Goal: Find contact information: Obtain details needed to contact an individual or organization

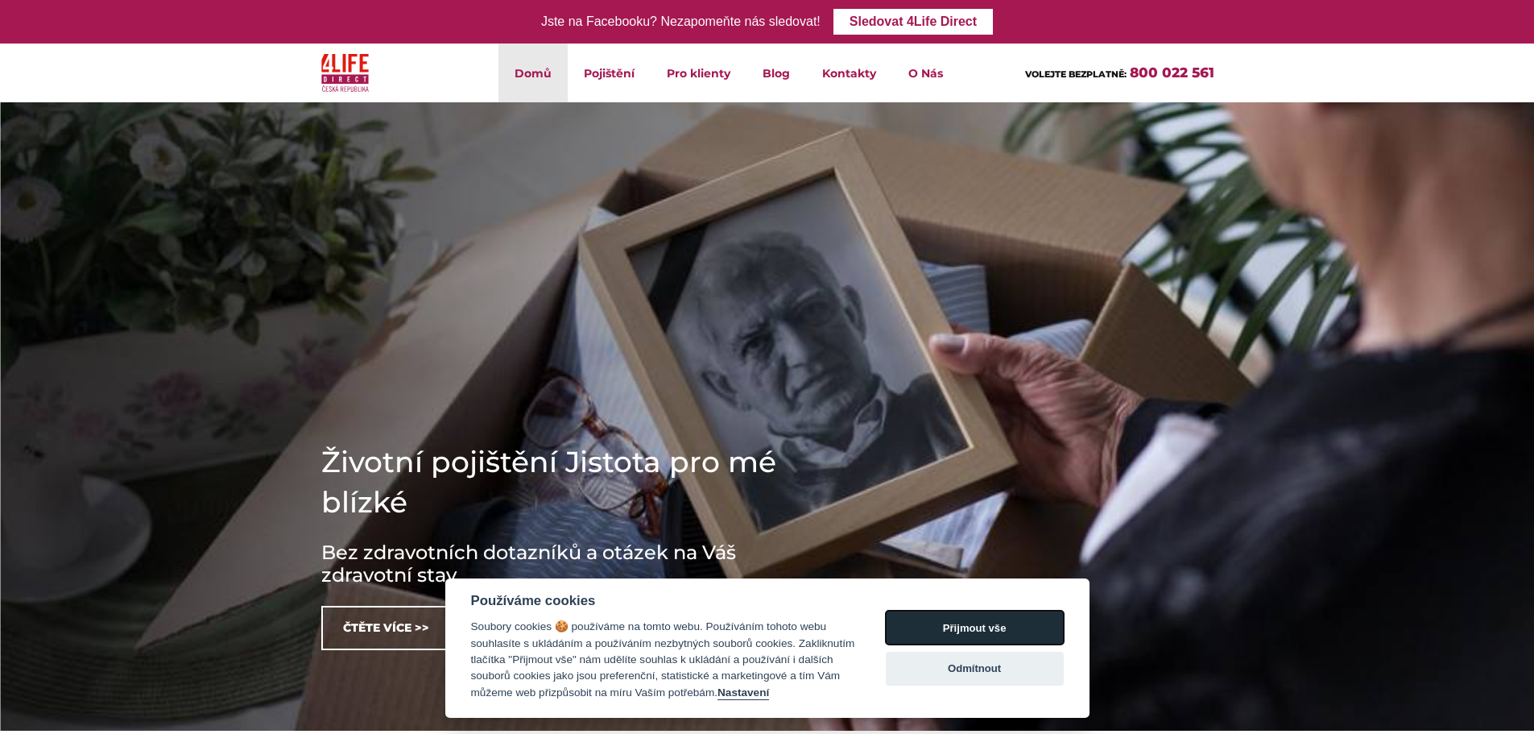
click at [951, 627] on button "Přijmout vše" at bounding box center [975, 627] width 178 height 34
checkbox input "true"
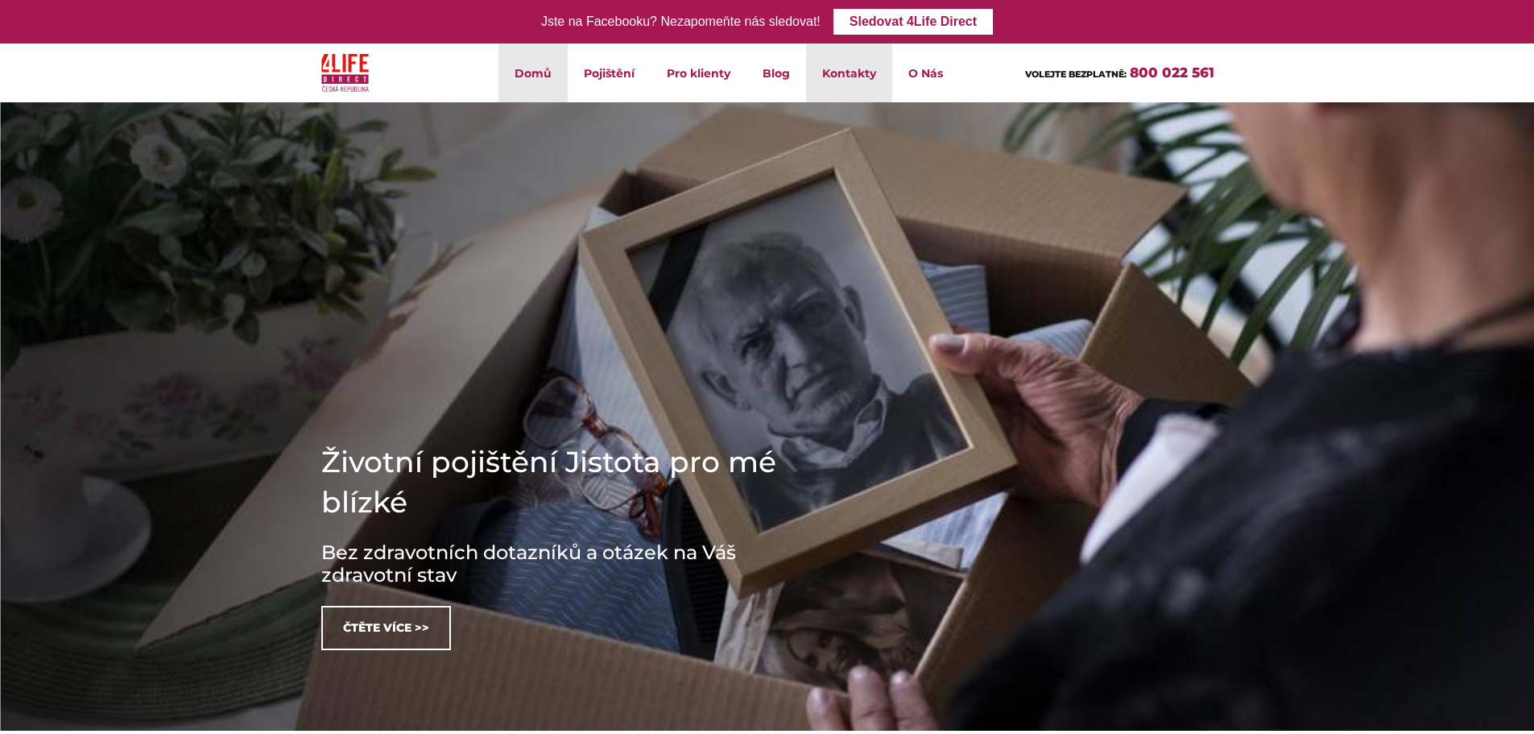
click at [838, 75] on link "Kontakty" at bounding box center [849, 72] width 86 height 59
